Goal: Information Seeking & Learning: Learn about a topic

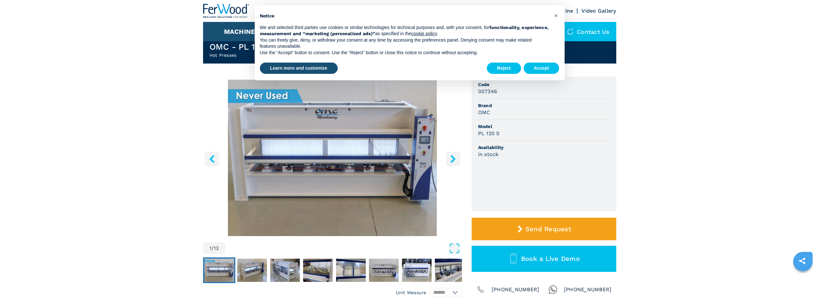
scroll to position [32, 0]
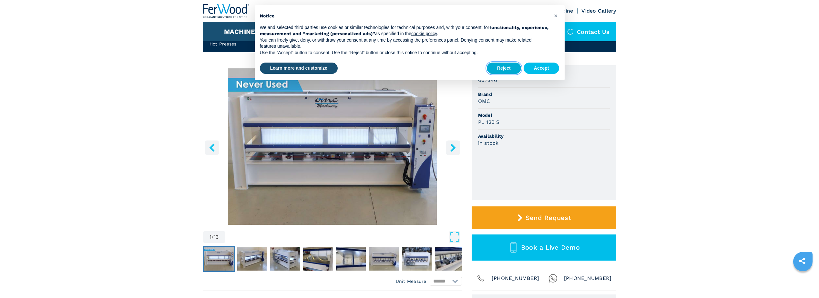
click at [502, 65] on button "Reject" at bounding box center [504, 69] width 34 height 12
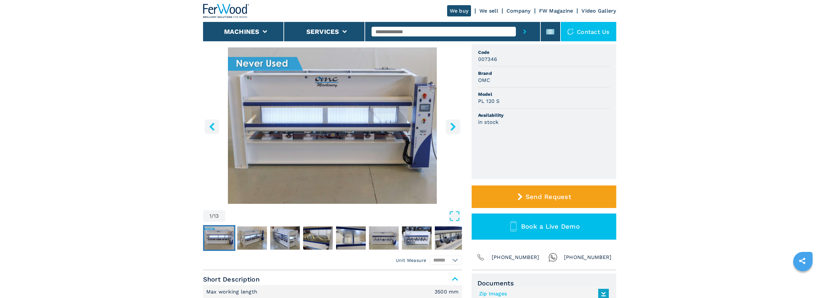
scroll to position [65, 0]
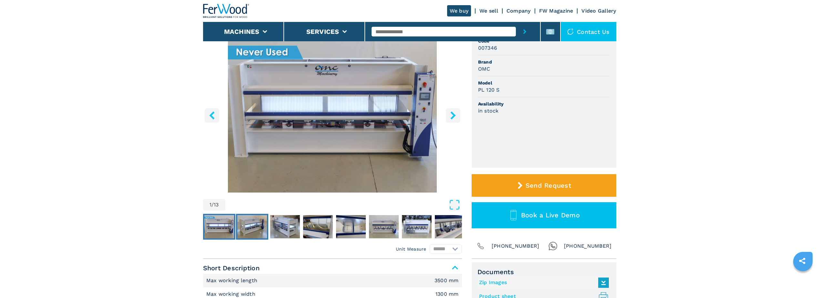
click at [258, 227] on img "Go to Slide 2" at bounding box center [252, 226] width 30 height 23
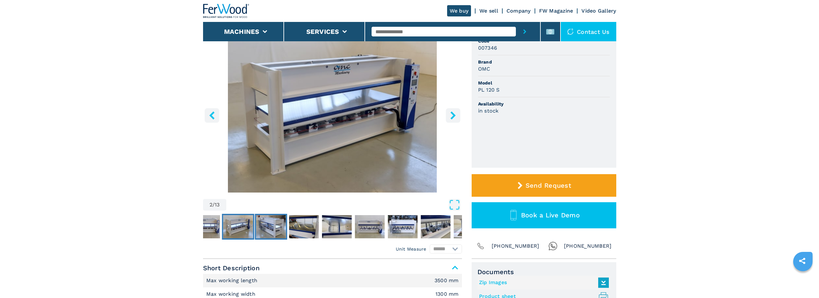
click at [264, 227] on img "Go to Slide 3" at bounding box center [271, 226] width 30 height 23
click at [284, 227] on img "Go to Slide 3" at bounding box center [271, 226] width 30 height 23
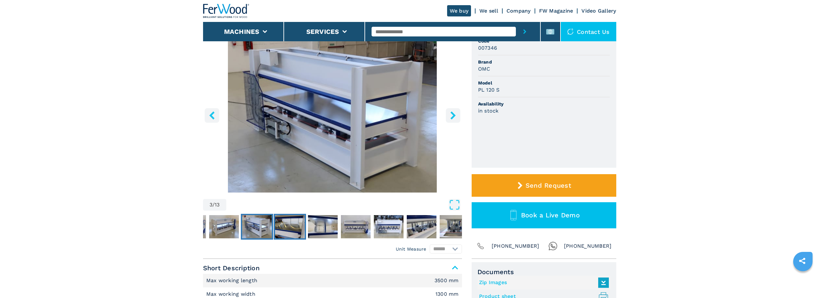
click at [298, 227] on img "Go to Slide 4" at bounding box center [290, 226] width 30 height 23
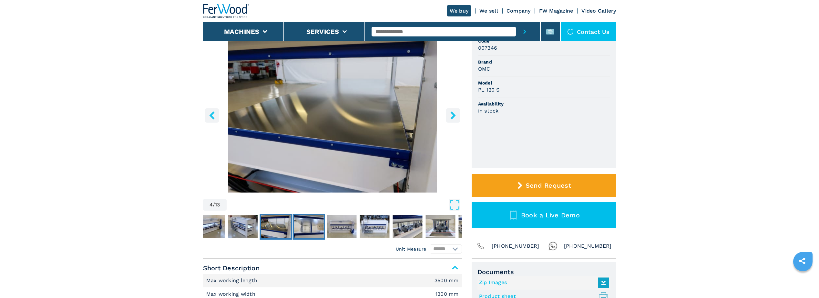
click at [298, 227] on img "Go to Slide 5" at bounding box center [309, 226] width 30 height 23
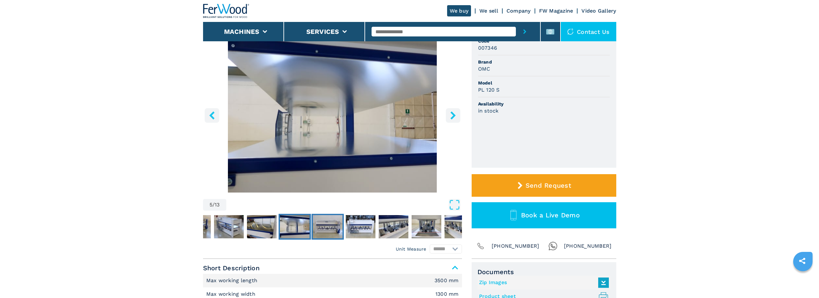
click at [321, 225] on img "Go to Slide 6" at bounding box center [328, 226] width 30 height 23
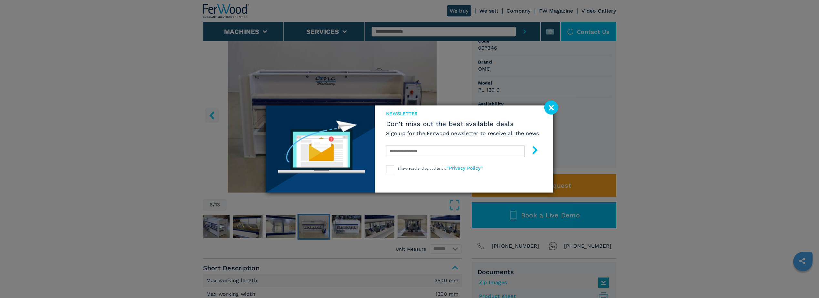
click at [549, 110] on image at bounding box center [551, 108] width 14 height 14
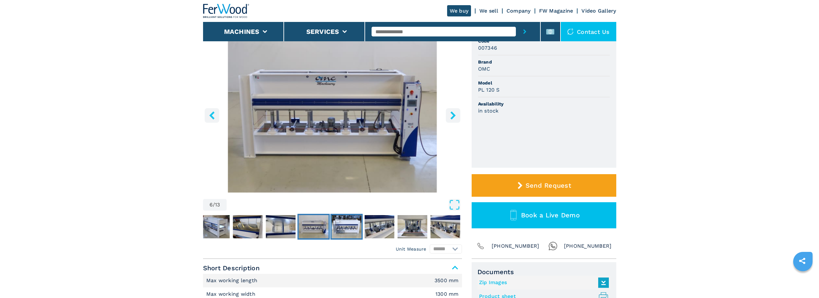
click at [358, 221] on img "Go to Slide 7" at bounding box center [346, 226] width 30 height 23
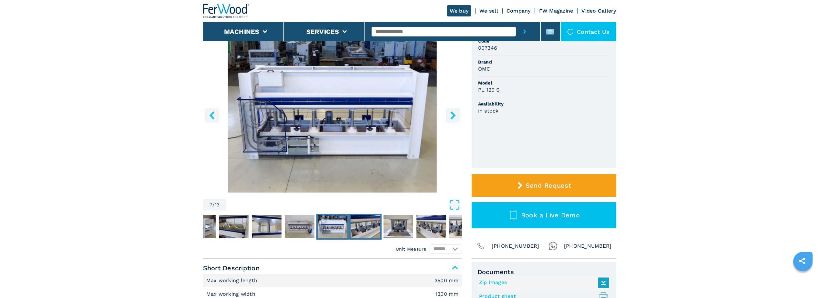
click at [362, 221] on img "Go to Slide 8" at bounding box center [365, 226] width 30 height 23
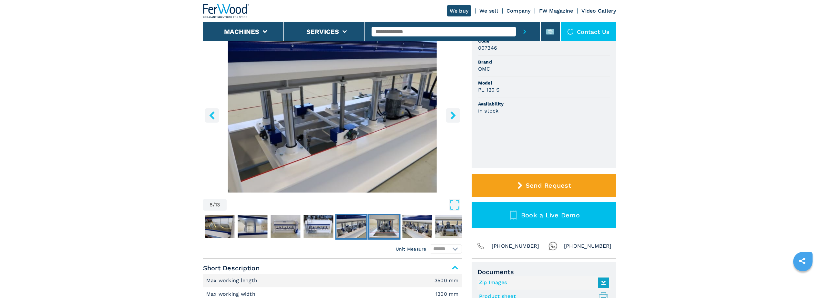
click at [397, 228] on img "Go to Slide 9" at bounding box center [384, 226] width 30 height 23
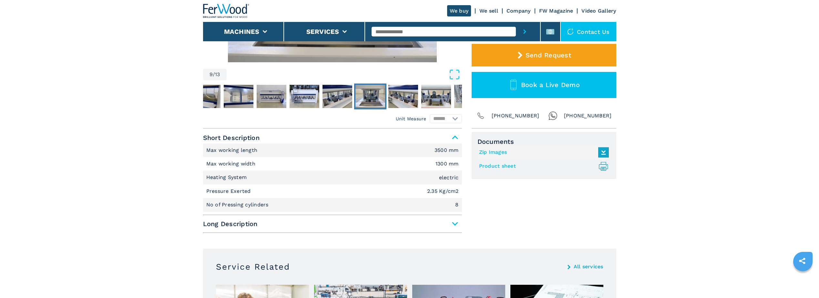
scroll to position [194, 0]
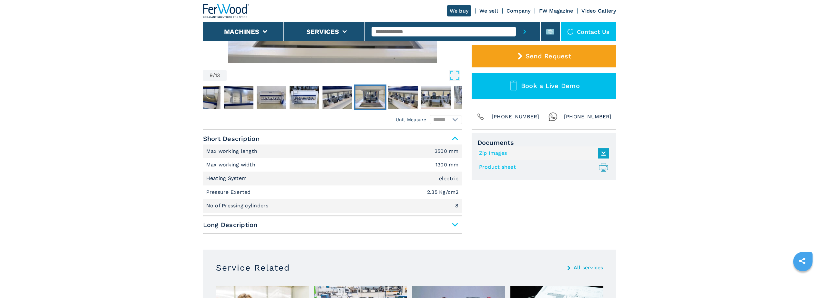
click at [279, 220] on span "Long Description" at bounding box center [332, 225] width 259 height 12
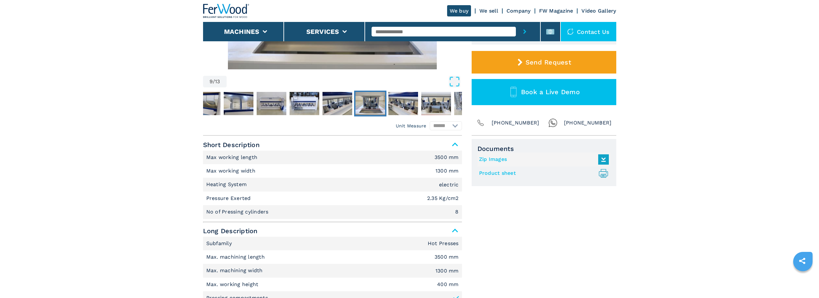
scroll to position [176, 0]
